Goal: Ask a question

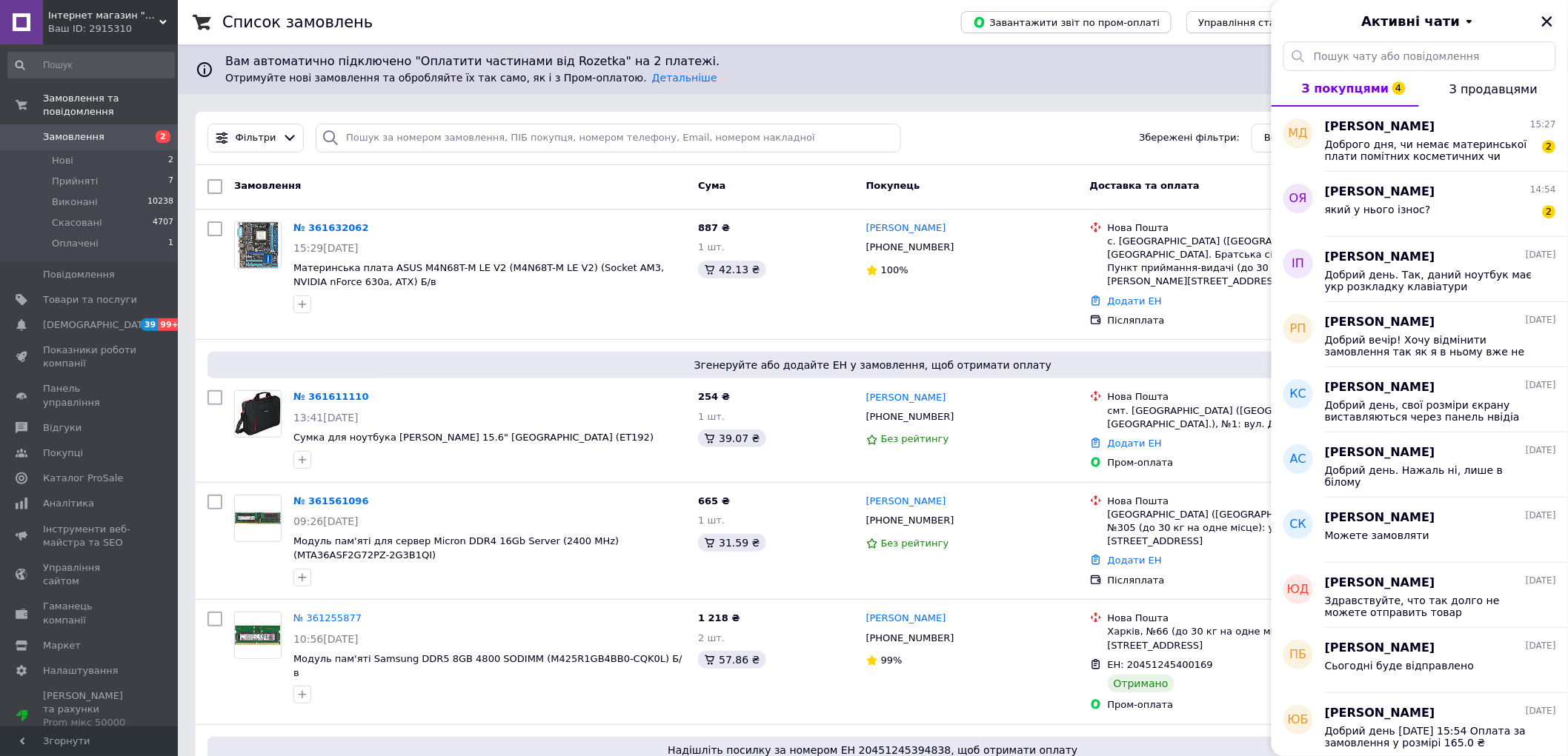
click at [1543, 23] on icon "Закрити" at bounding box center [1546, 22] width 13 height 13
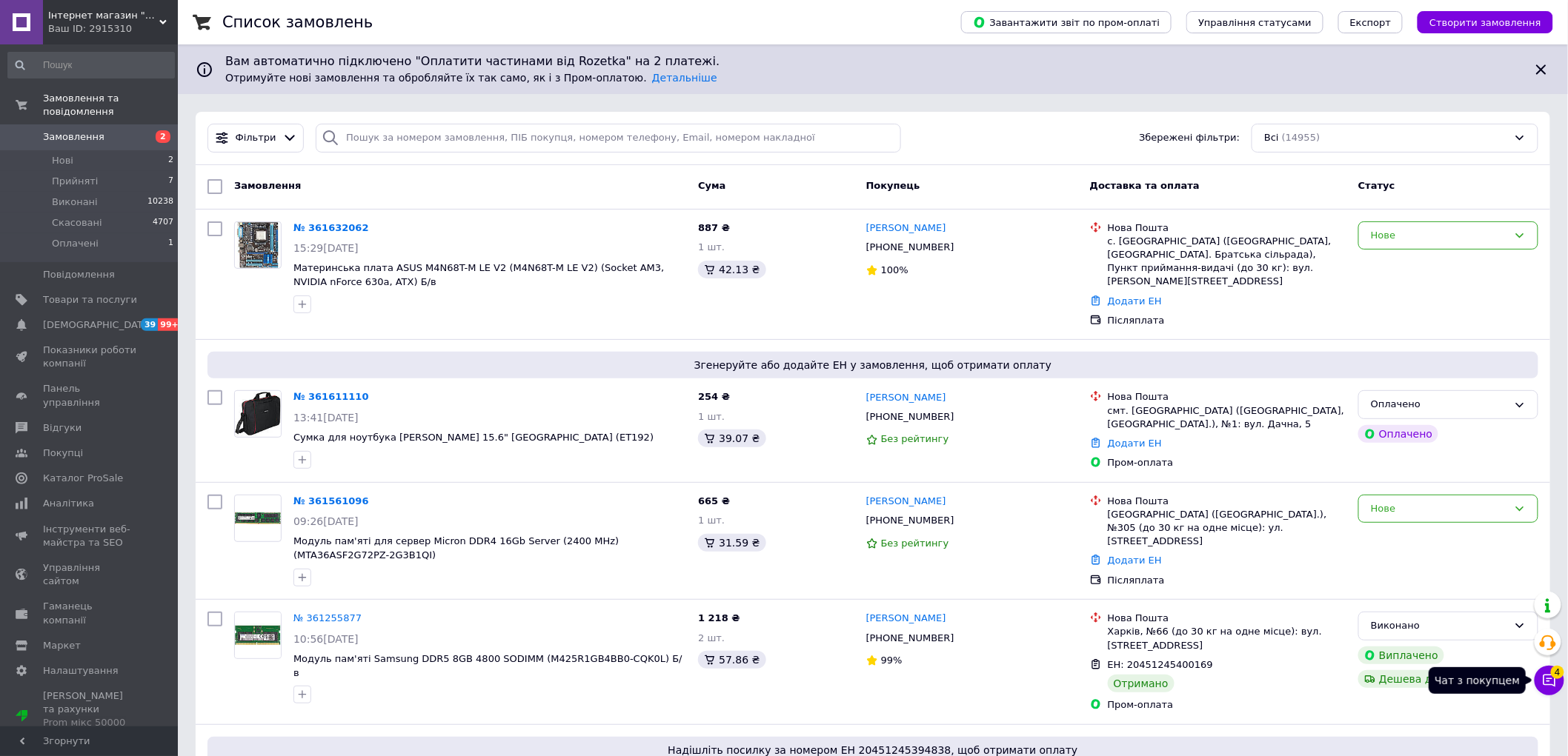
click at [1549, 679] on icon at bounding box center [1549, 681] width 15 height 15
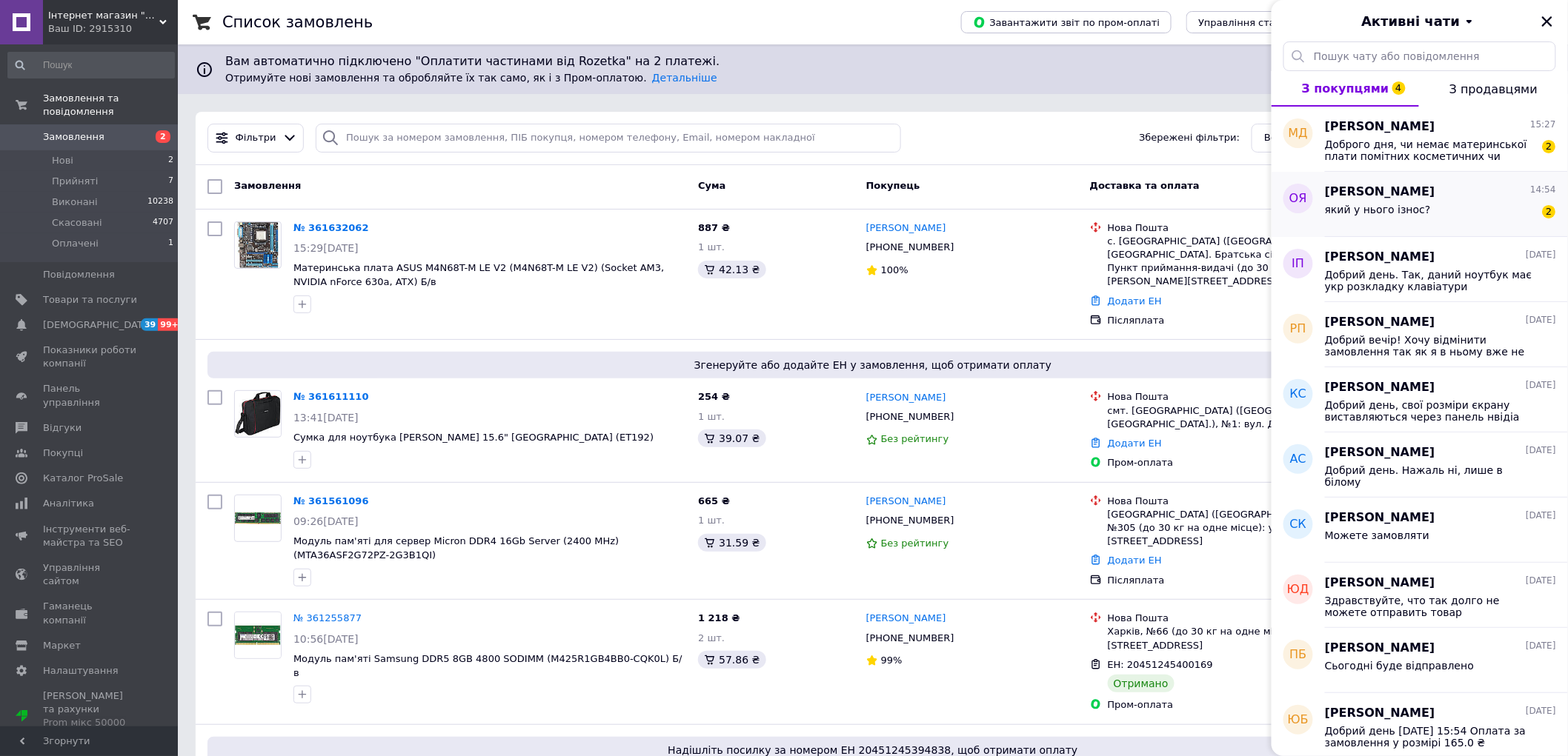
click at [1432, 209] on div "який у нього ізнос? 2" at bounding box center [1440, 212] width 231 height 23
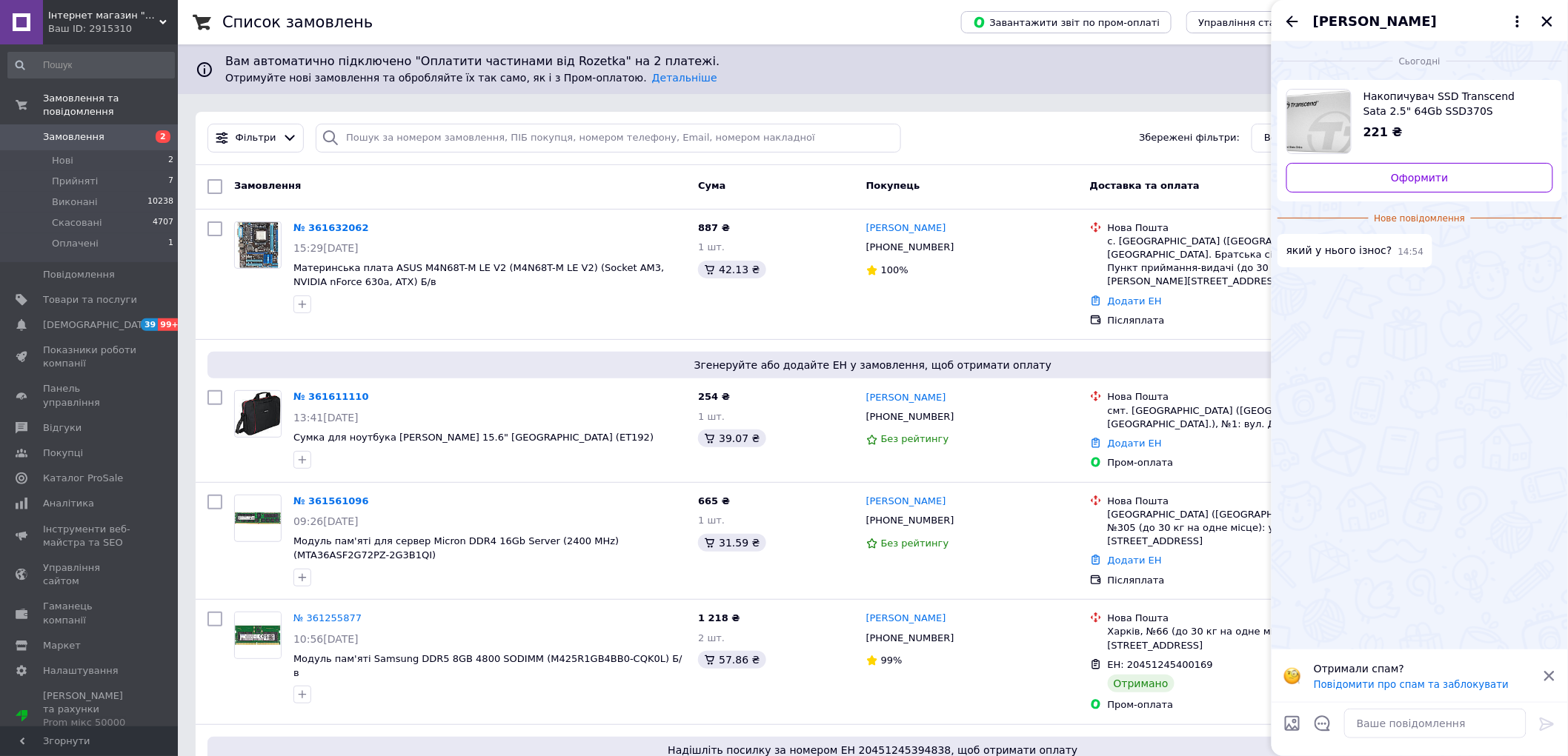
click at [1395, 115] on span "Накопичувач SSD Transcend Sata 2.5" 64Gb SSD370S (TS64GSSD370S) Б/в" at bounding box center [1452, 104] width 178 height 30
click at [1546, 26] on icon "Закрити" at bounding box center [1546, 22] width 13 height 13
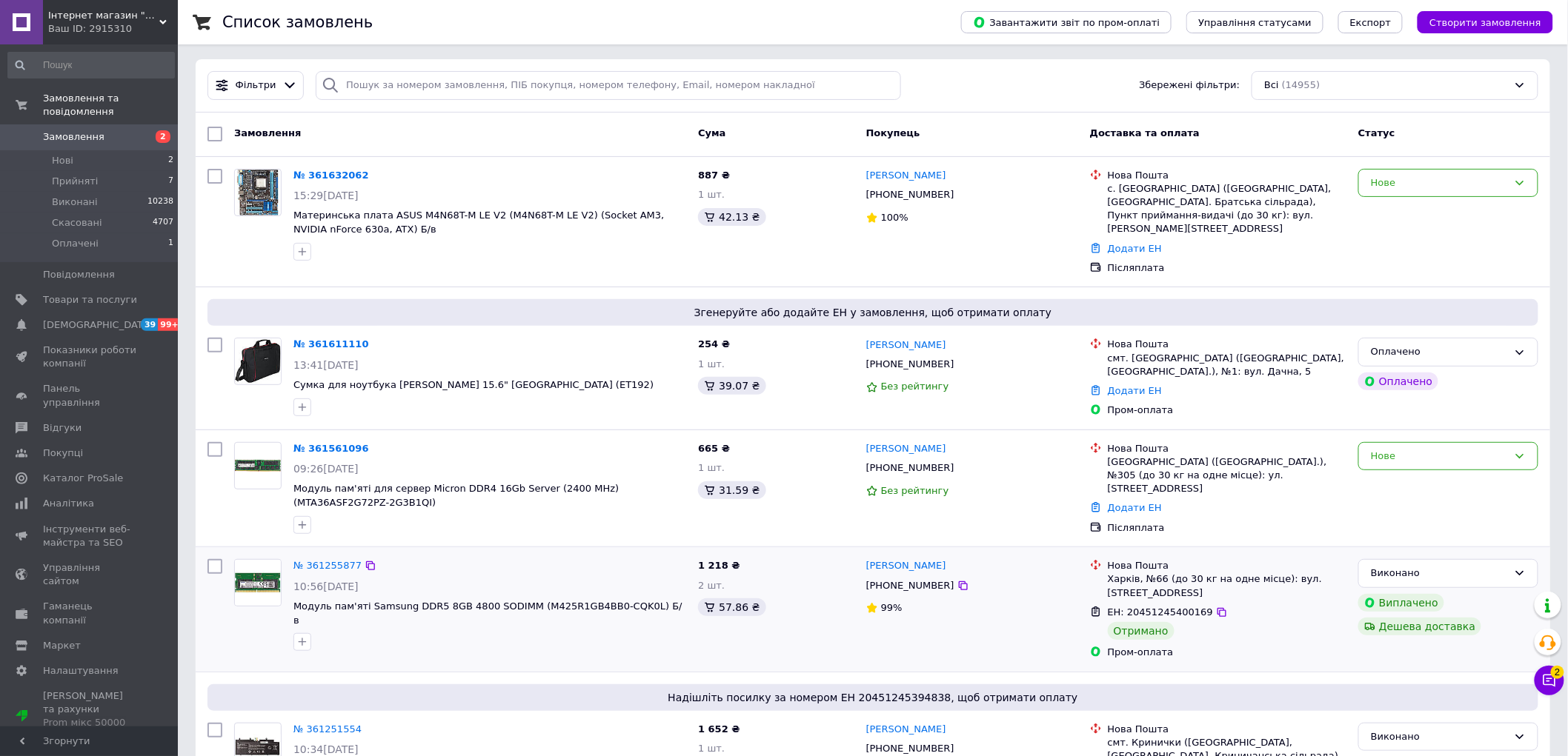
scroll to position [82, 0]
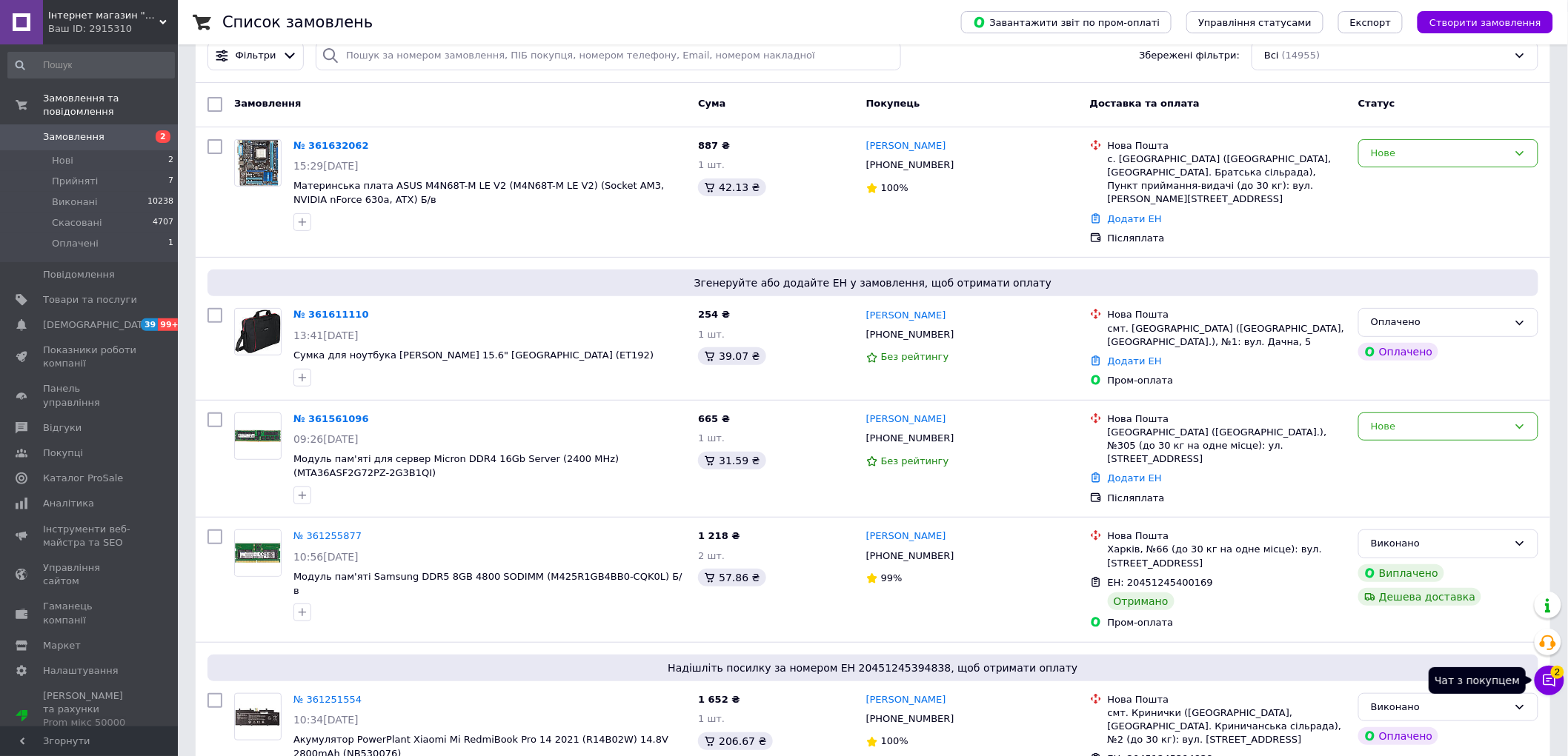
click at [1542, 676] on icon at bounding box center [1549, 681] width 15 height 15
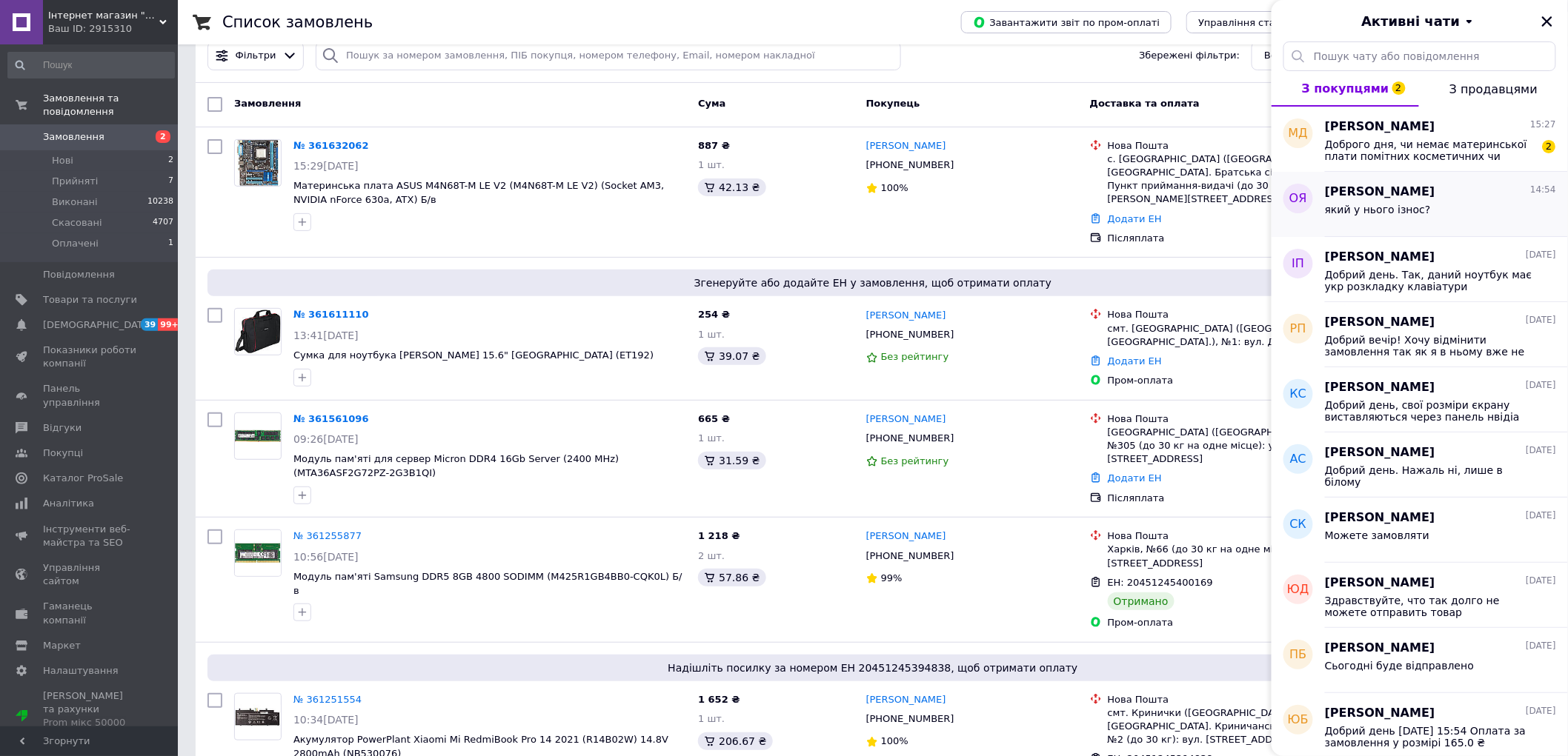
click at [1398, 204] on span "який у нього ізнос?" at bounding box center [1377, 209] width 106 height 12
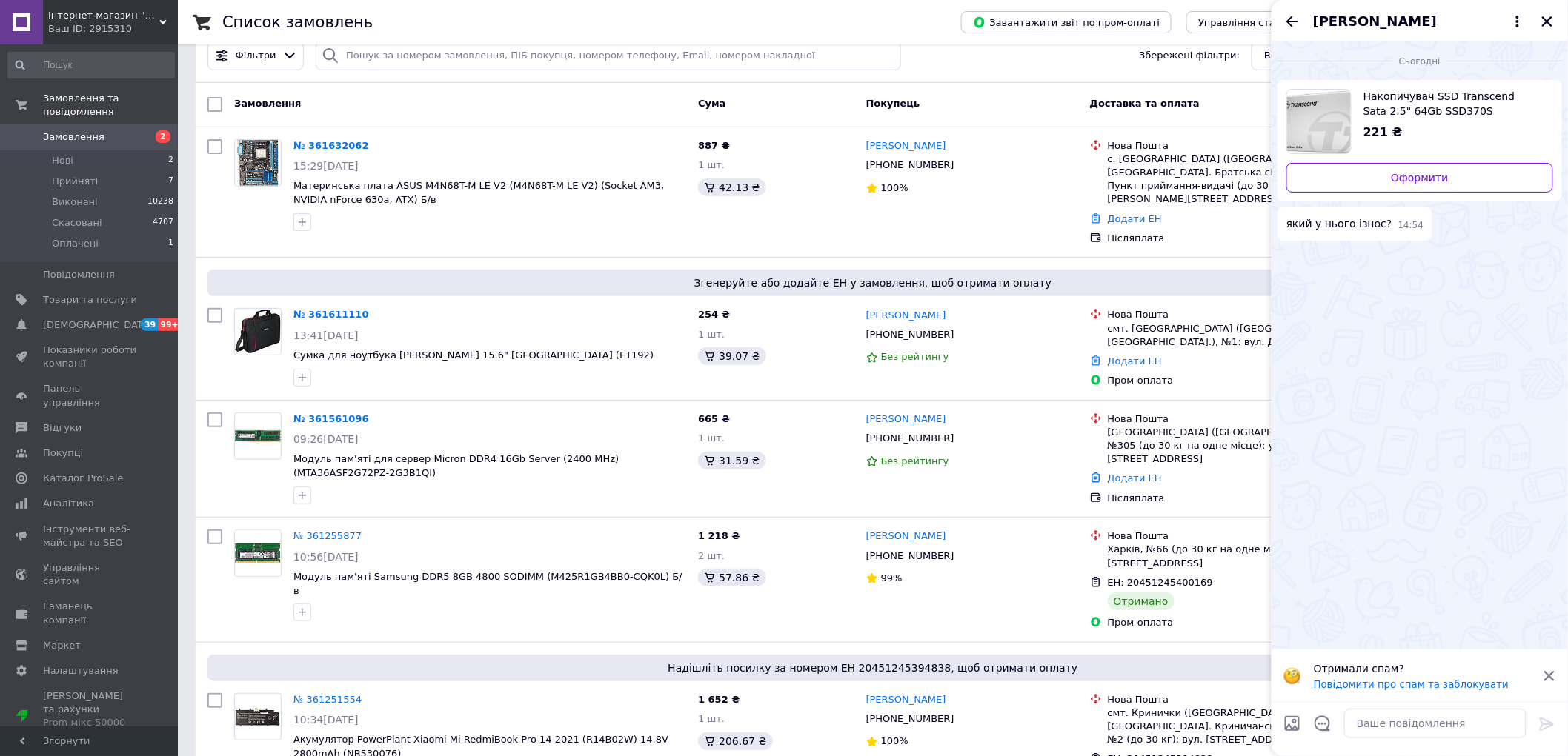
click at [1536, 24] on div "[PERSON_NAME]" at bounding box center [1419, 21] width 296 height 41
drag, startPoint x: 1546, startPoint y: 10, endPoint x: 1527, endPoint y: 20, distance: 21.5
click at [1546, 9] on div "[PERSON_NAME]" at bounding box center [1419, 21] width 296 height 41
click at [1531, 20] on div "[PERSON_NAME]" at bounding box center [1419, 21] width 296 height 41
click at [1559, 22] on div "[PERSON_NAME]" at bounding box center [1419, 21] width 296 height 41
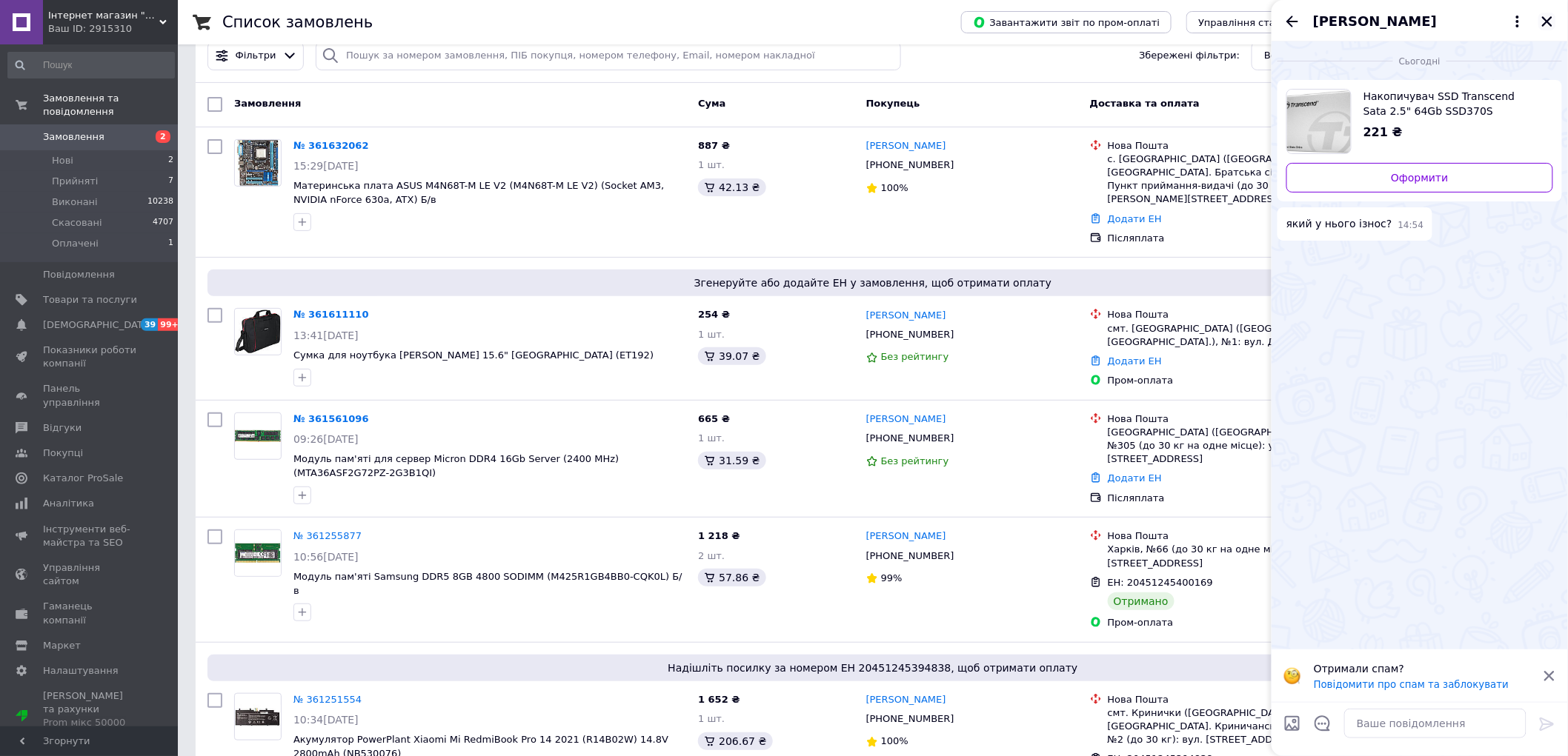
click at [1542, 22] on icon "Закрити" at bounding box center [1546, 22] width 13 height 13
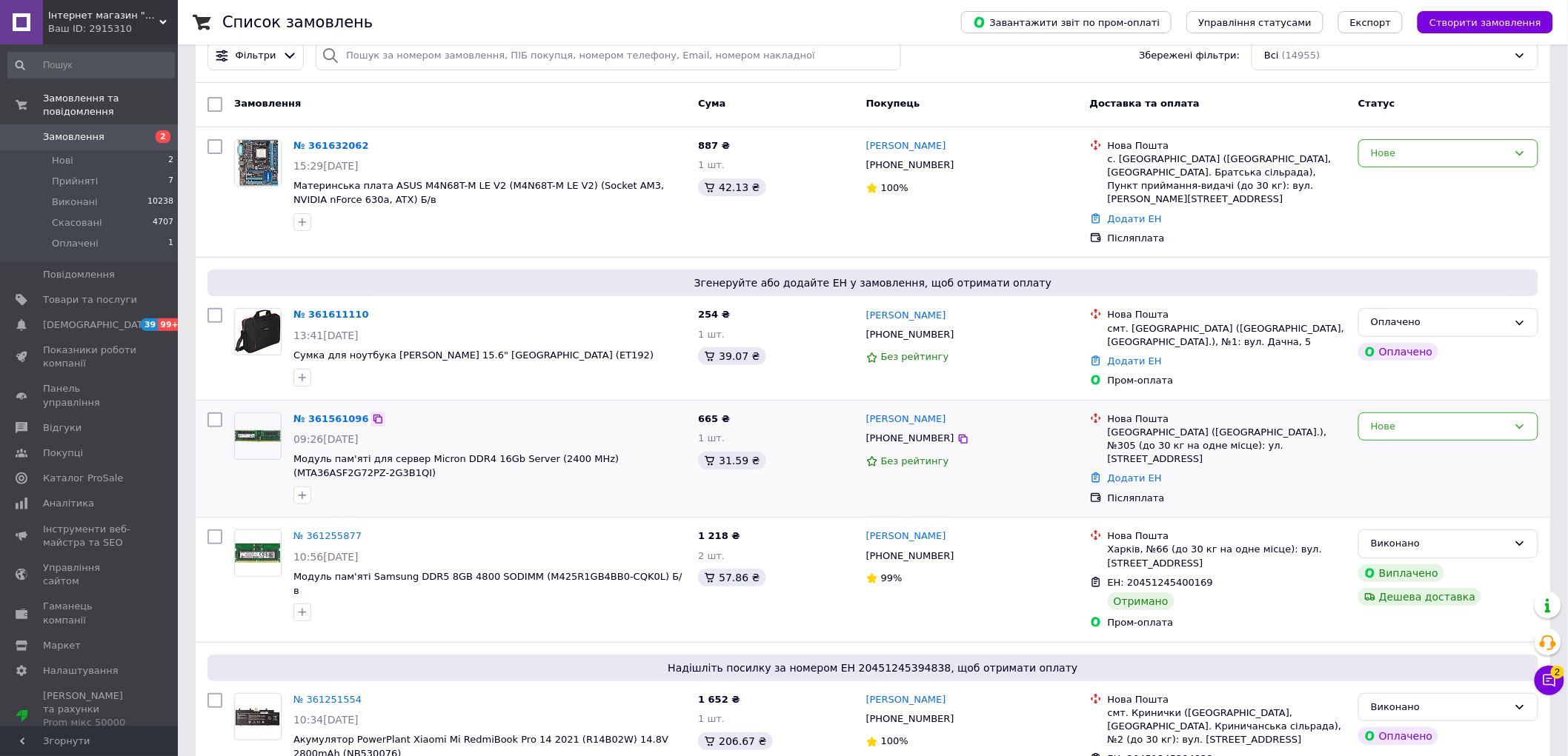
click at [372, 413] on icon at bounding box center [378, 419] width 12 height 12
